Goal: Find specific page/section: Find specific page/section

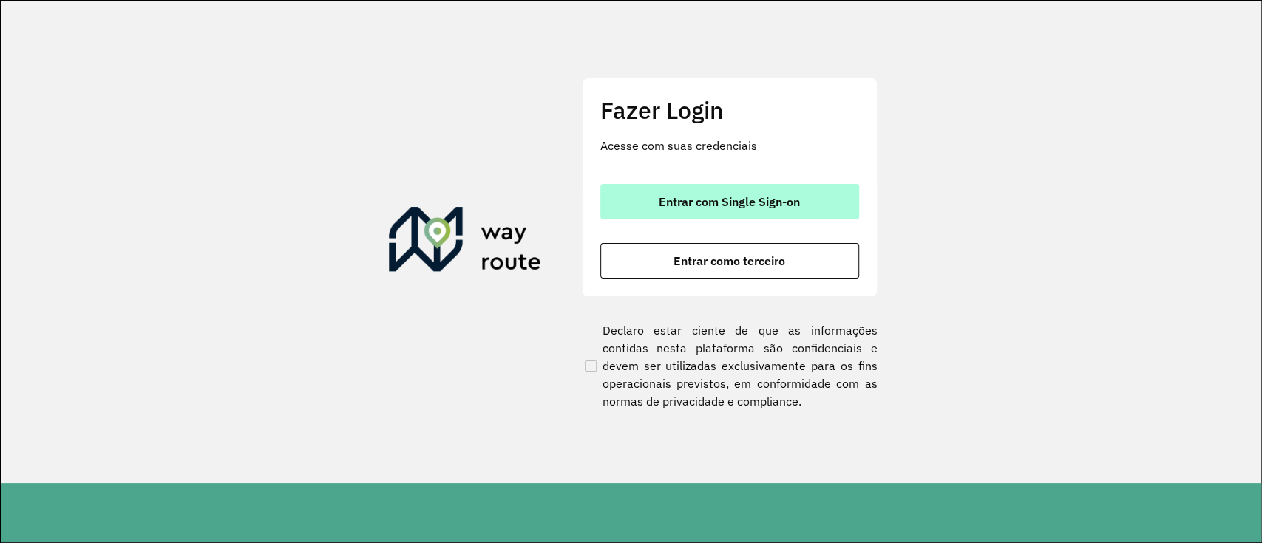
click at [810, 185] on button "Entrar com Single Sign-on" at bounding box center [729, 201] width 259 height 35
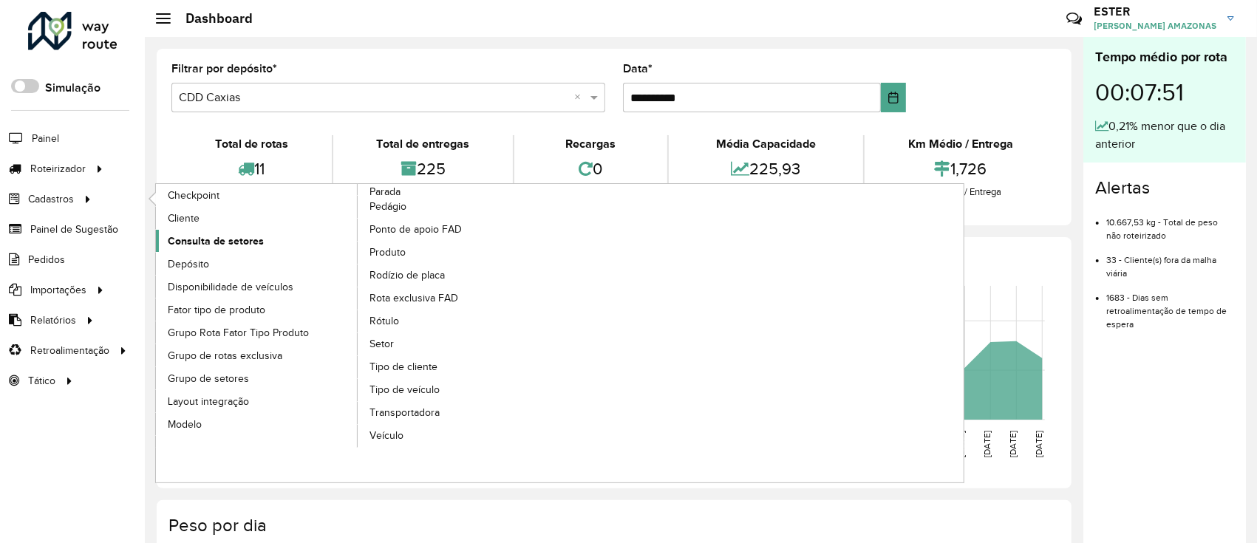
click at [216, 239] on span "Consulta de setores" at bounding box center [216, 242] width 96 height 16
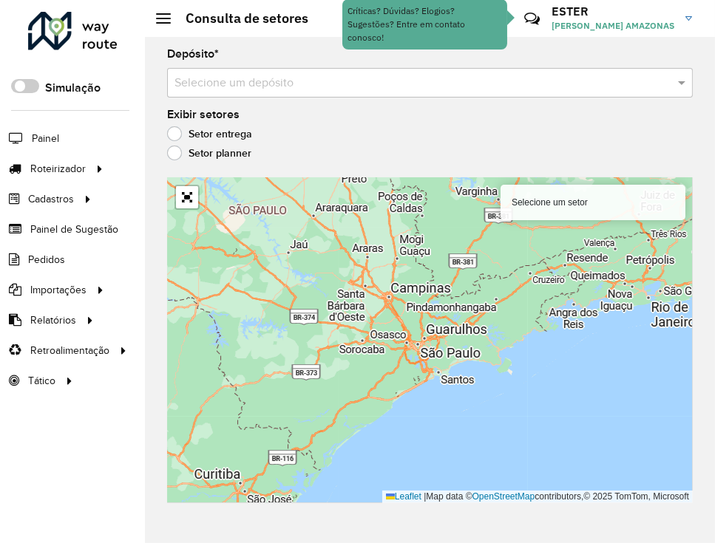
click at [598, 88] on input "text" at bounding box center [414, 84] width 481 height 18
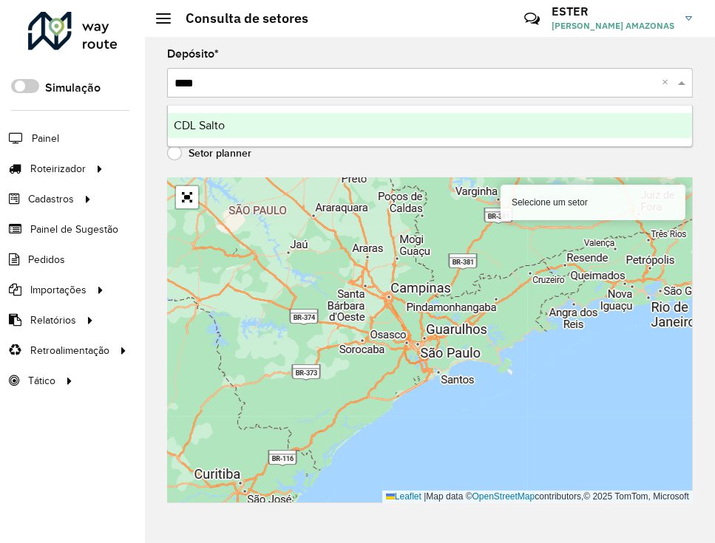
type input "*****"
